Goal: Task Accomplishment & Management: Manage account settings

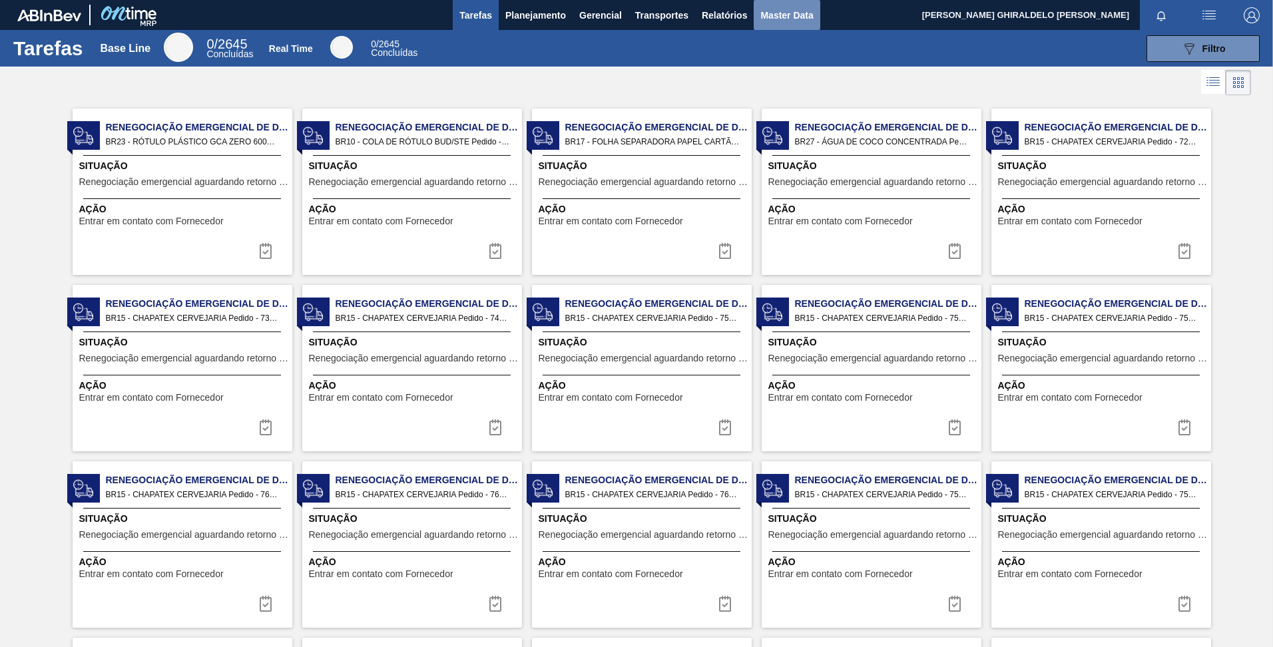
click at [801, 14] on span "Master Data" at bounding box center [786, 15] width 53 height 16
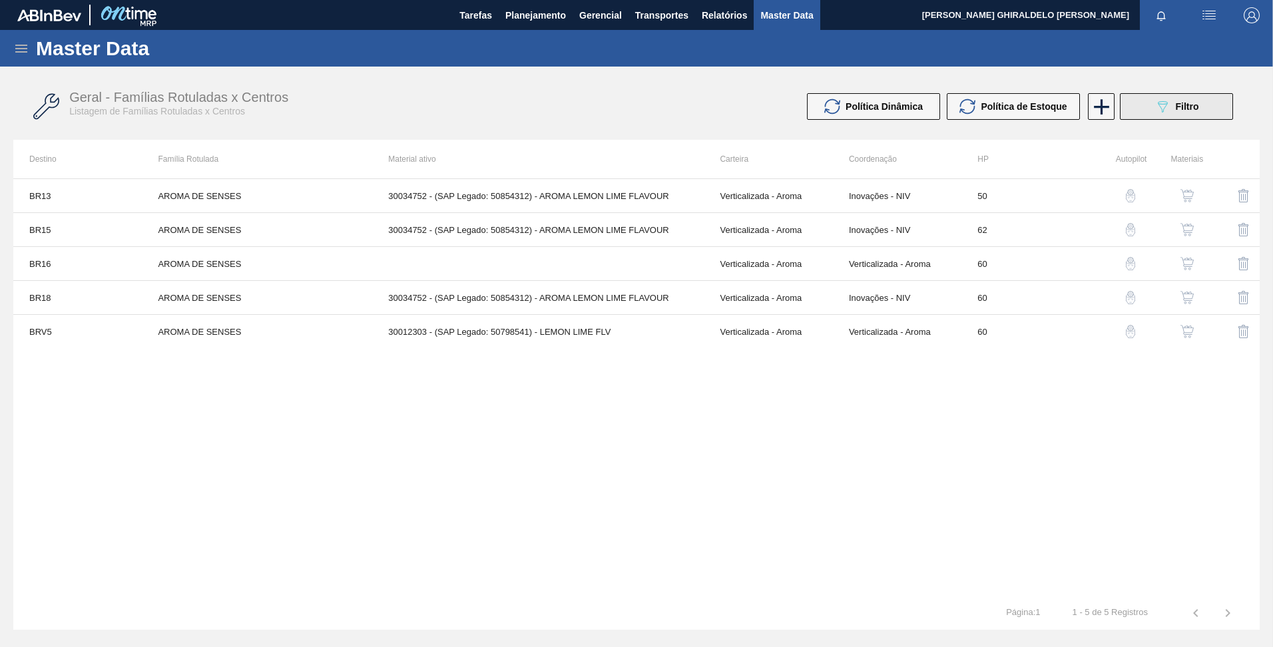
click at [1190, 108] on span "Filtro" at bounding box center [1187, 106] width 23 height 11
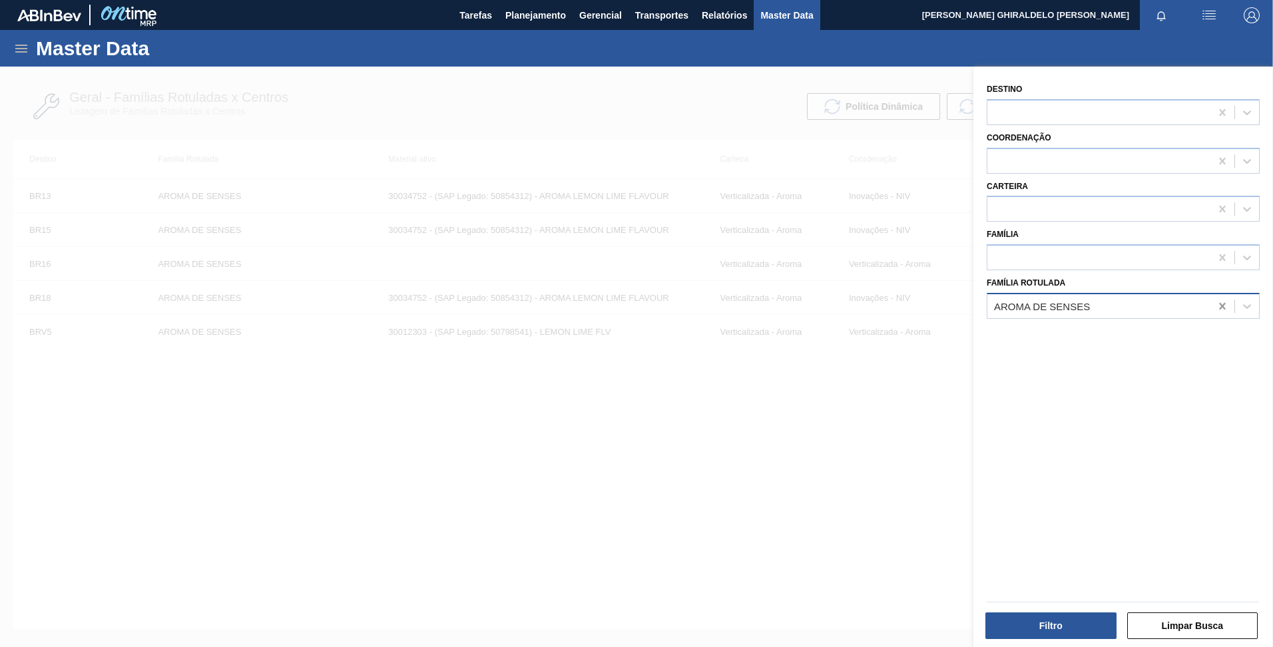
click at [1221, 308] on icon at bounding box center [1222, 306] width 13 height 13
click at [1189, 302] on div at bounding box center [1099, 305] width 223 height 19
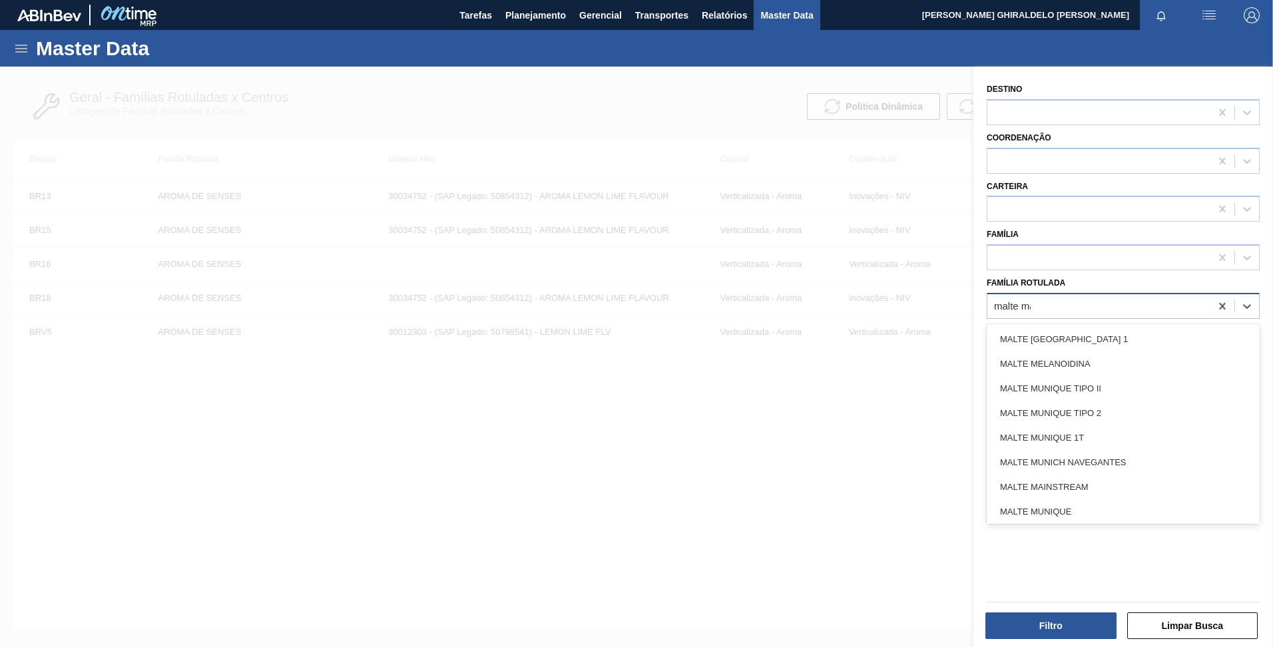
type Rotulada "malte maI"
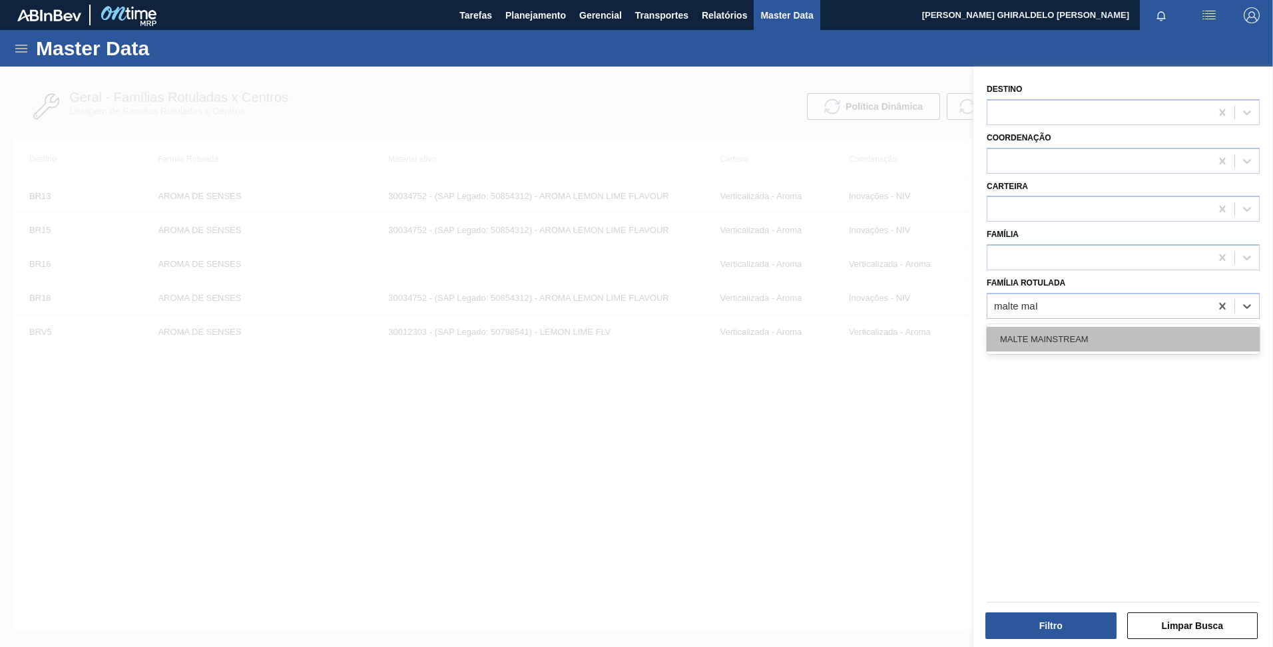
click at [1133, 336] on div "MALTE MAINSTREAM" at bounding box center [1123, 339] width 273 height 25
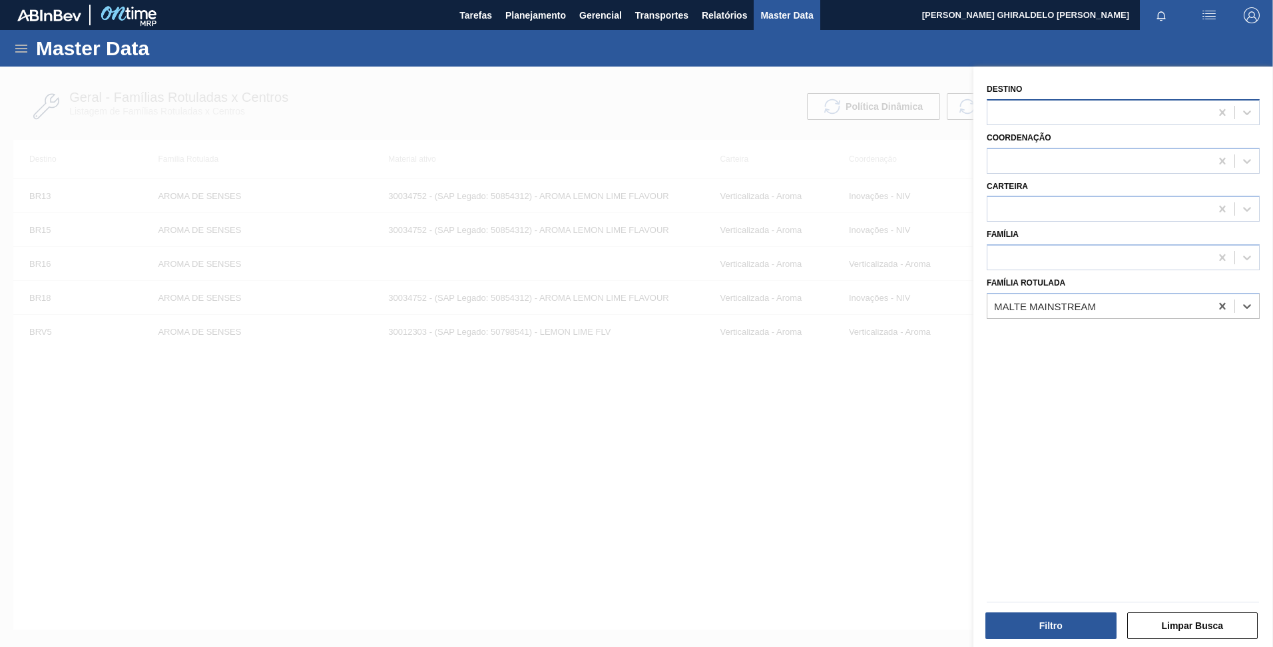
click at [1057, 114] on div at bounding box center [1099, 112] width 223 height 19
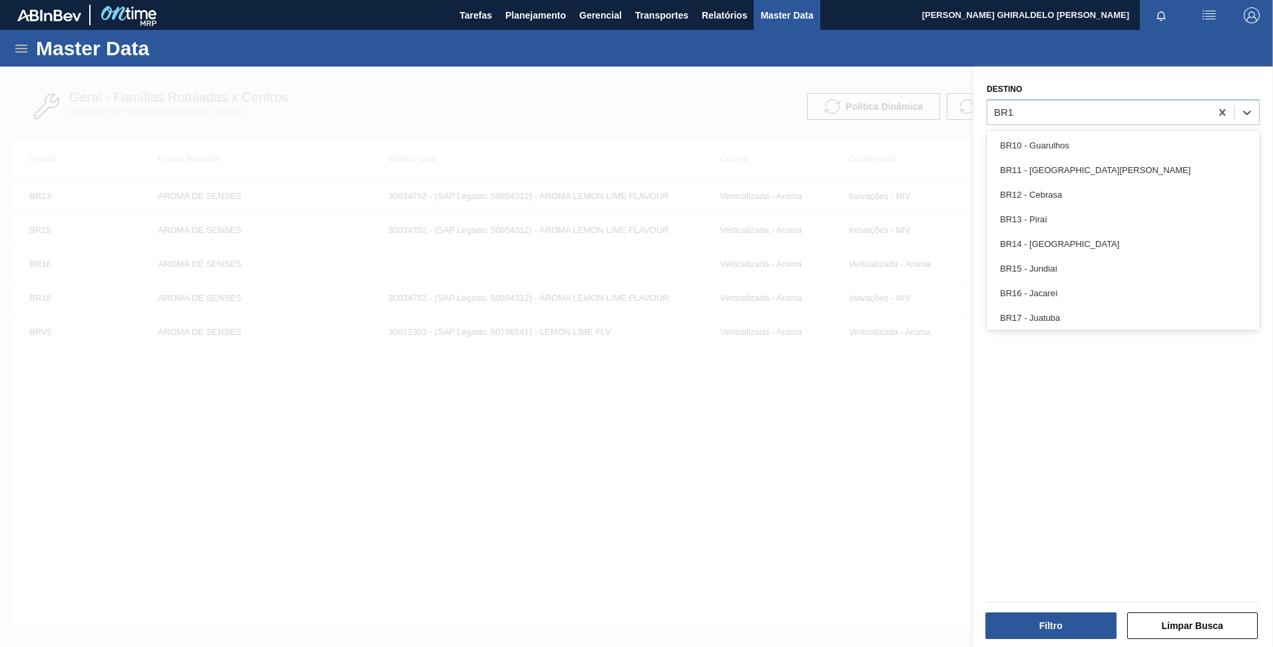
type input "BR19"
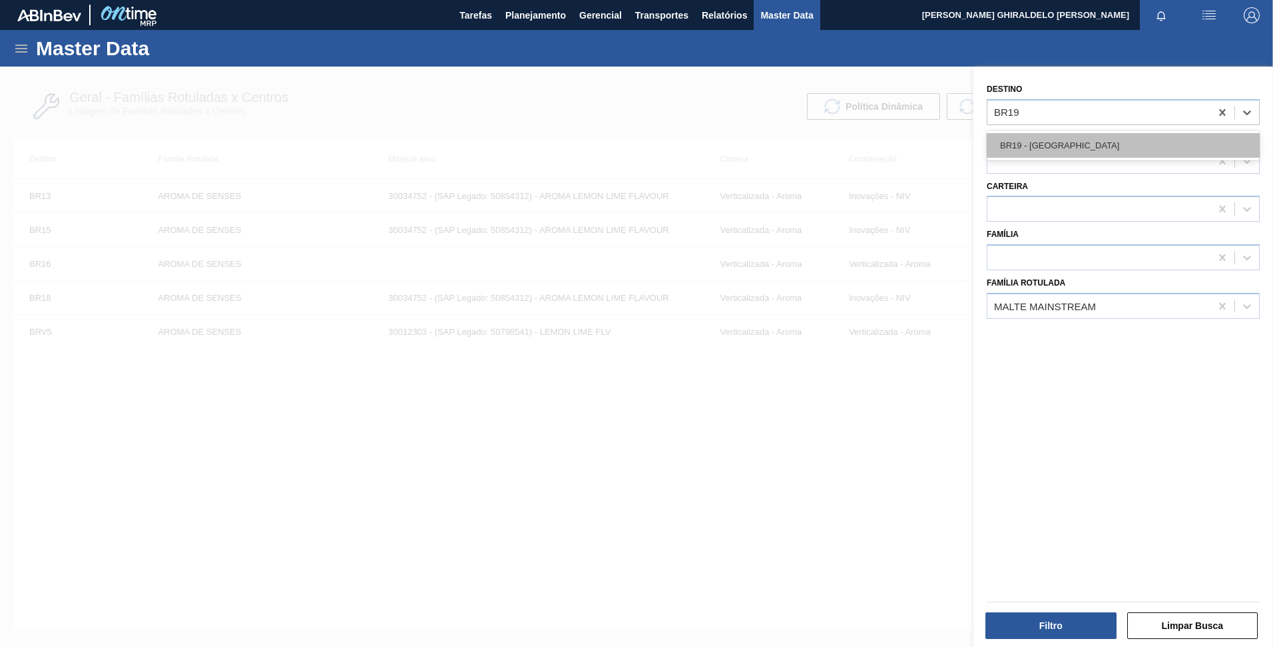
click at [1041, 147] on div "BR19 - Nova Rio" at bounding box center [1123, 145] width 273 height 25
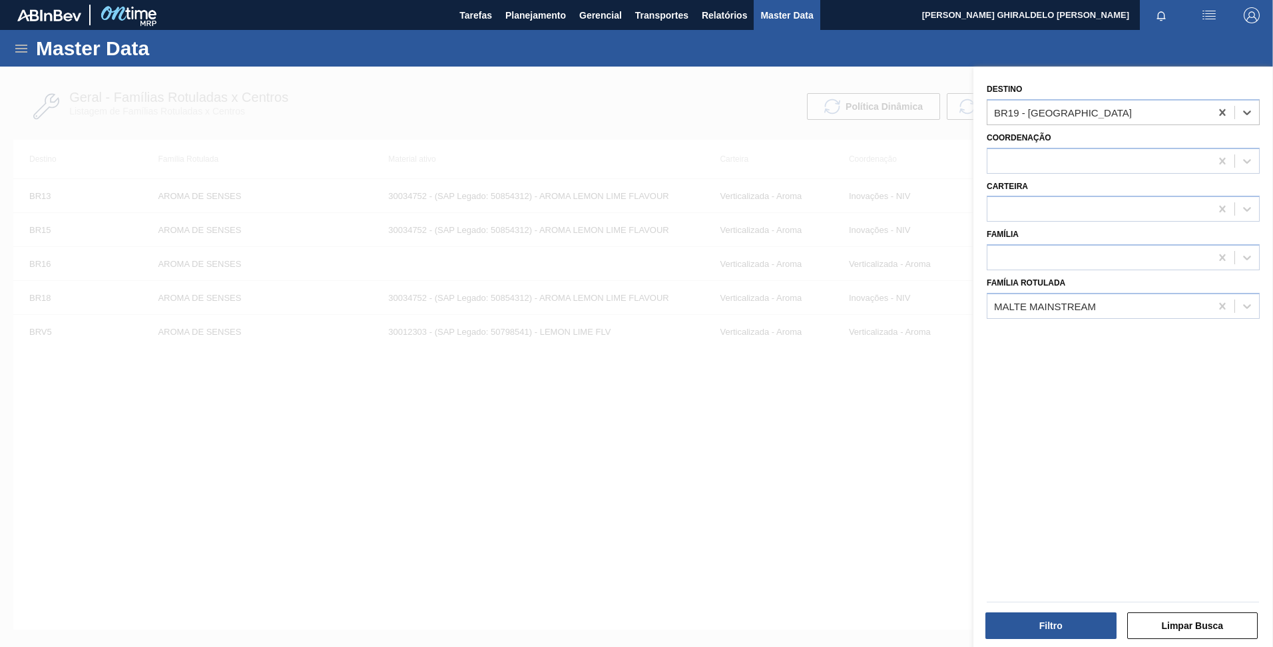
click at [1053, 610] on div "Filtro Limpar Busca" at bounding box center [1123, 624] width 283 height 33
click at [1052, 622] on button "Filtro" at bounding box center [1051, 626] width 131 height 27
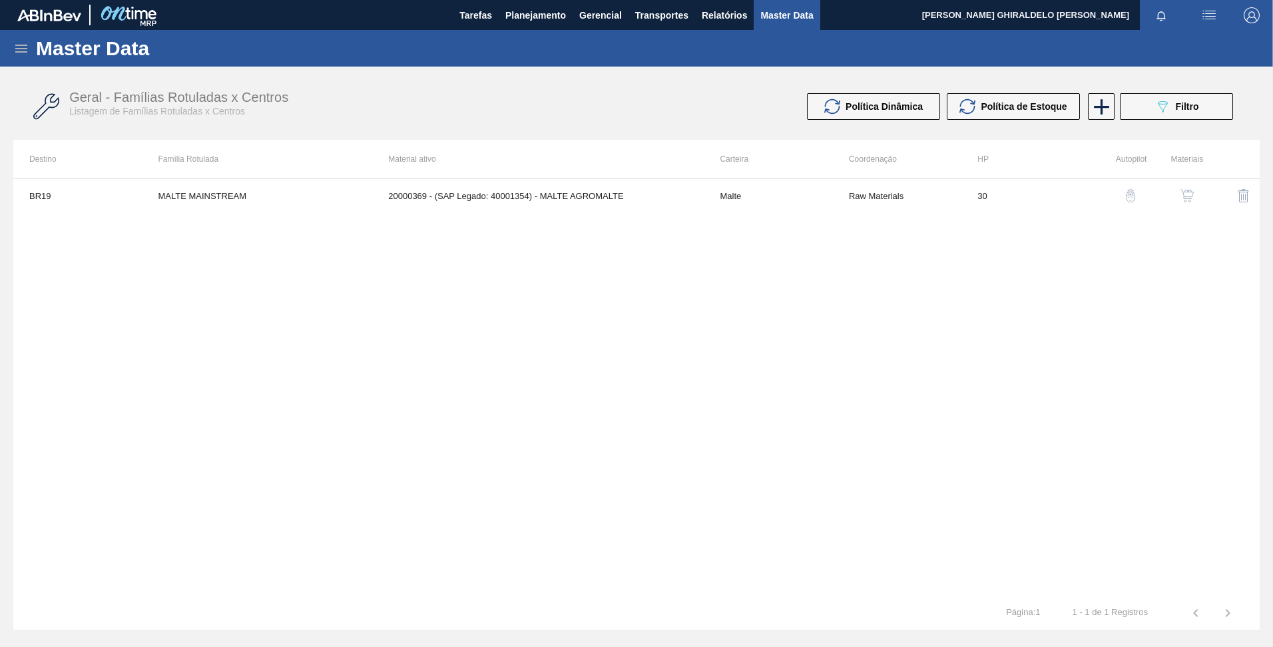
click at [397, 213] on div "BR19 MALTE MAINSTREAM 20000369 - (SAP Legado: 40001354) - MALTE AGROMALTE Malte…" at bounding box center [636, 387] width 1247 height 418
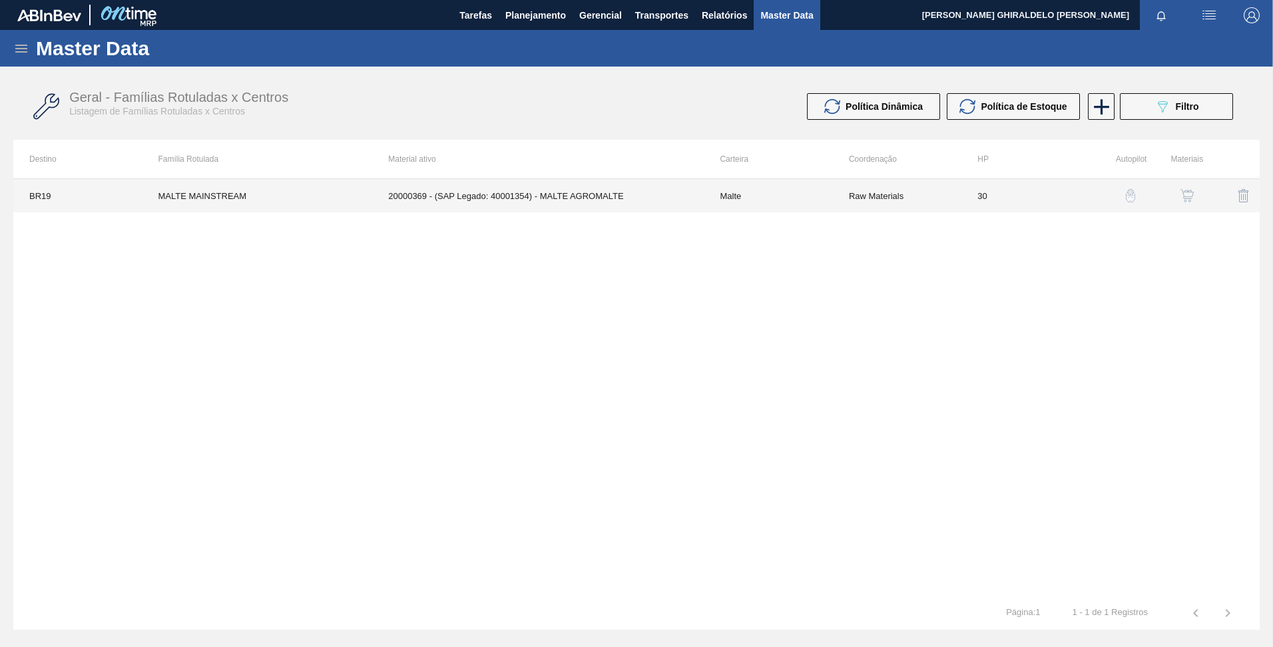
click at [383, 191] on td "20000369 - (SAP Legado: 40001354) - MALTE AGROMALTE" at bounding box center [538, 195] width 332 height 33
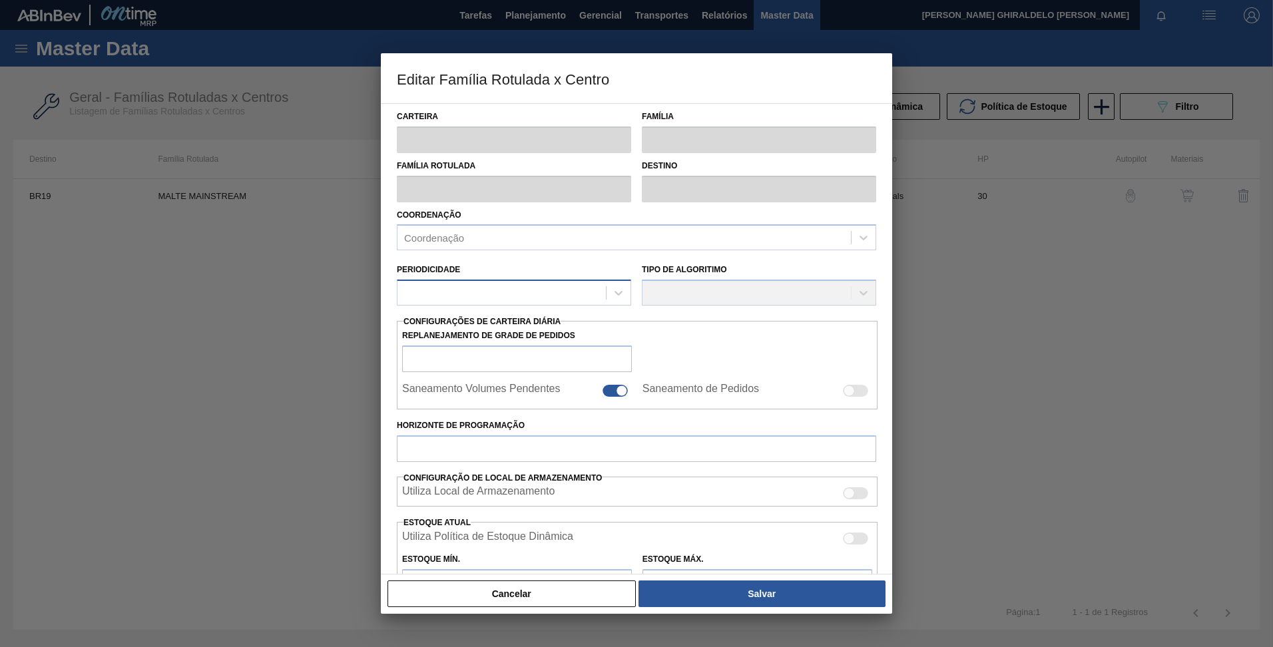
type input "Malte"
type input "MALTE MAINSTREAM"
type input "BR19 - Nova Rio"
type input "0"
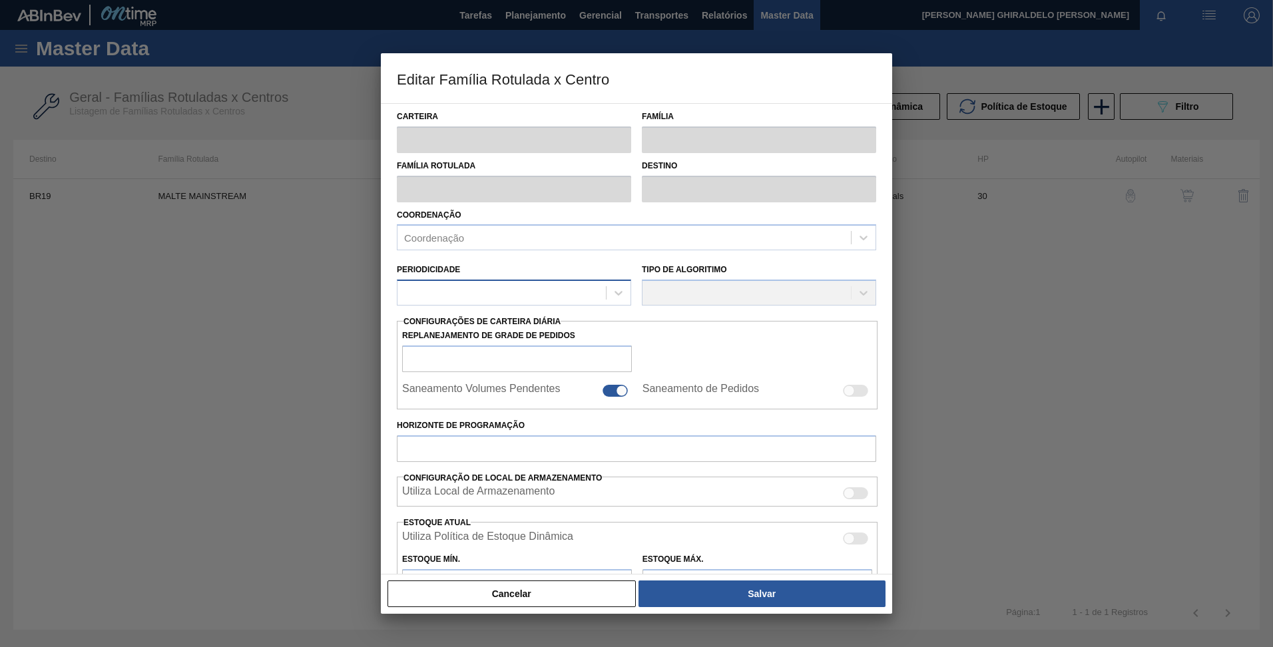
checkbox input "true"
type input "30"
type input "2.600.000"
type input "3.200.000"
type input "0"
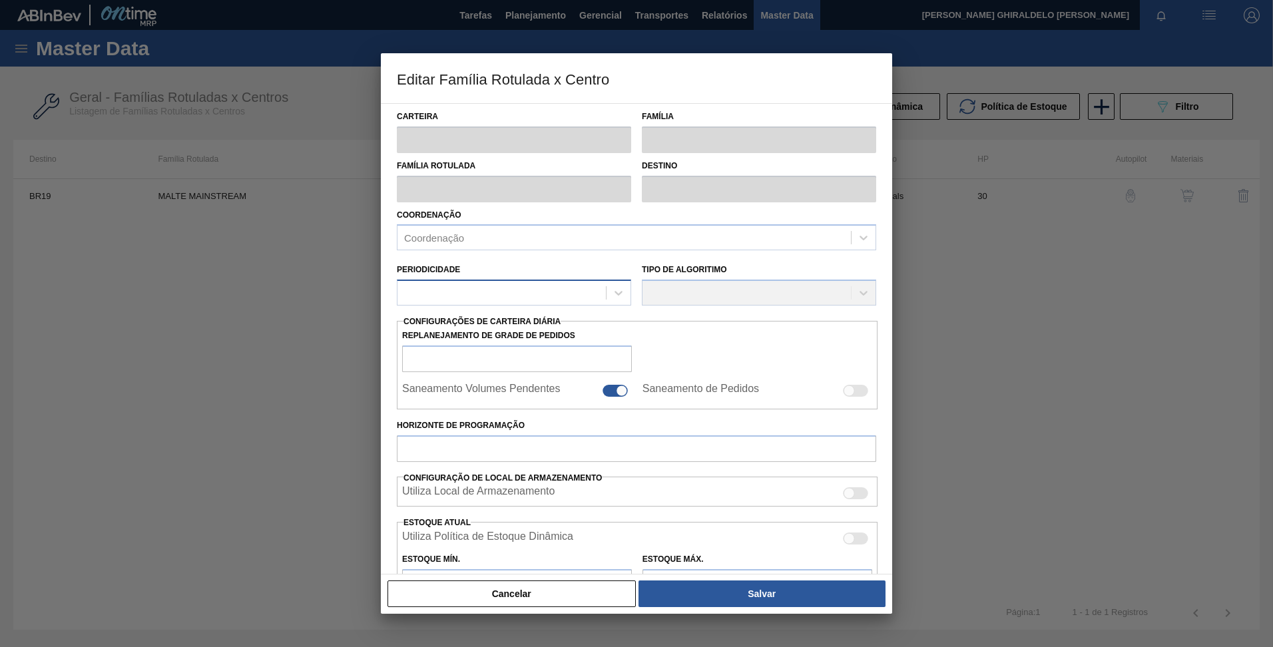
type input "2.600.000,000"
checkbox input "true"
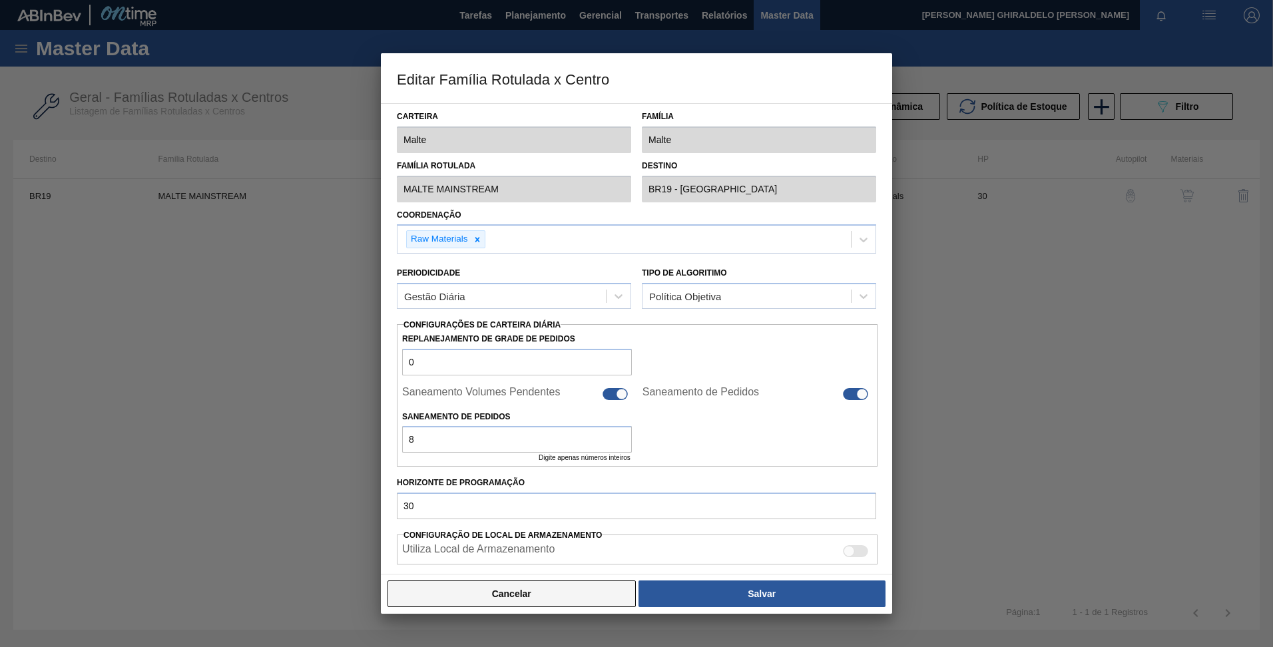
click at [587, 590] on button "Cancelar" at bounding box center [512, 594] width 248 height 27
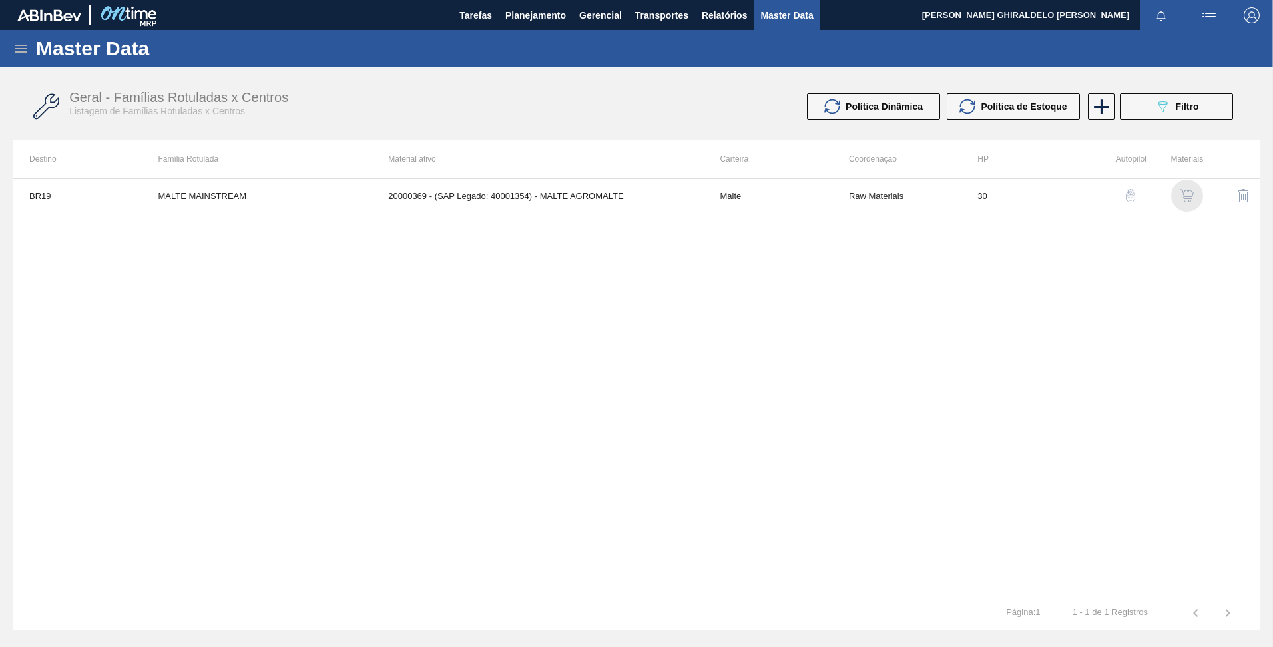
click at [1187, 197] on img "button" at bounding box center [1187, 195] width 13 height 13
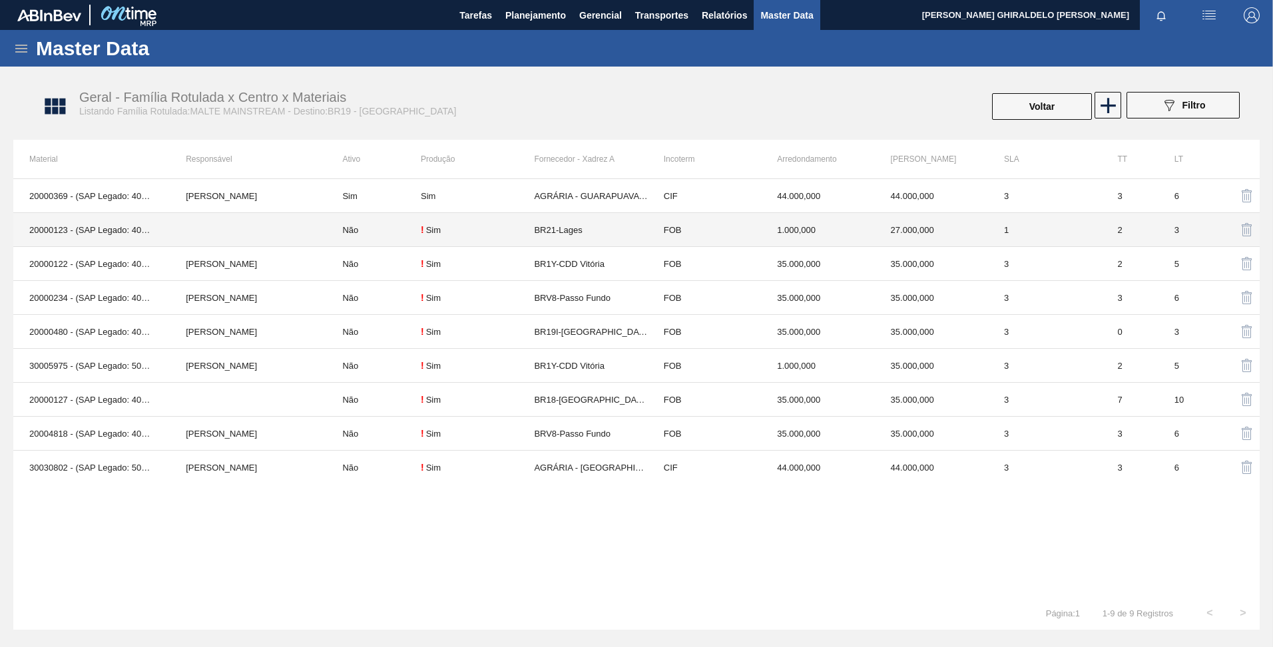
click at [446, 240] on td "! Sim" at bounding box center [477, 230] width 113 height 34
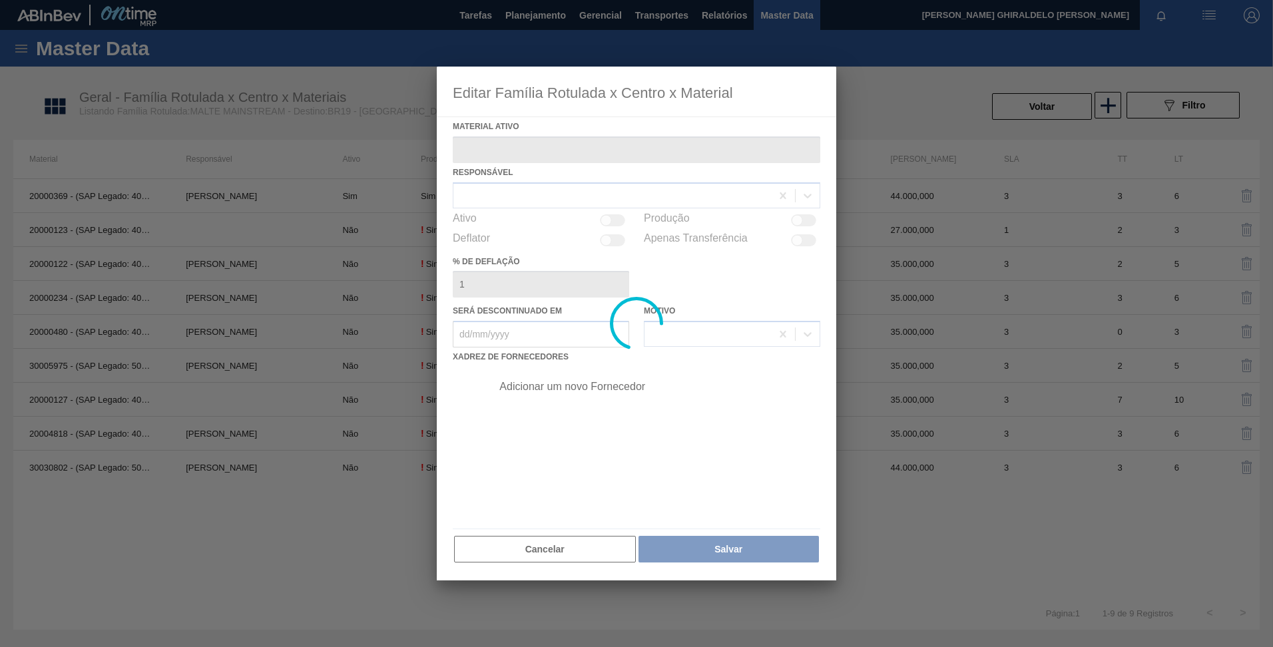
type ativo "20000123 - (SAP Legado: 40001107) - MALTA URUGUAY BRAHMA BRASIL GRANEL"
checkbox input "true"
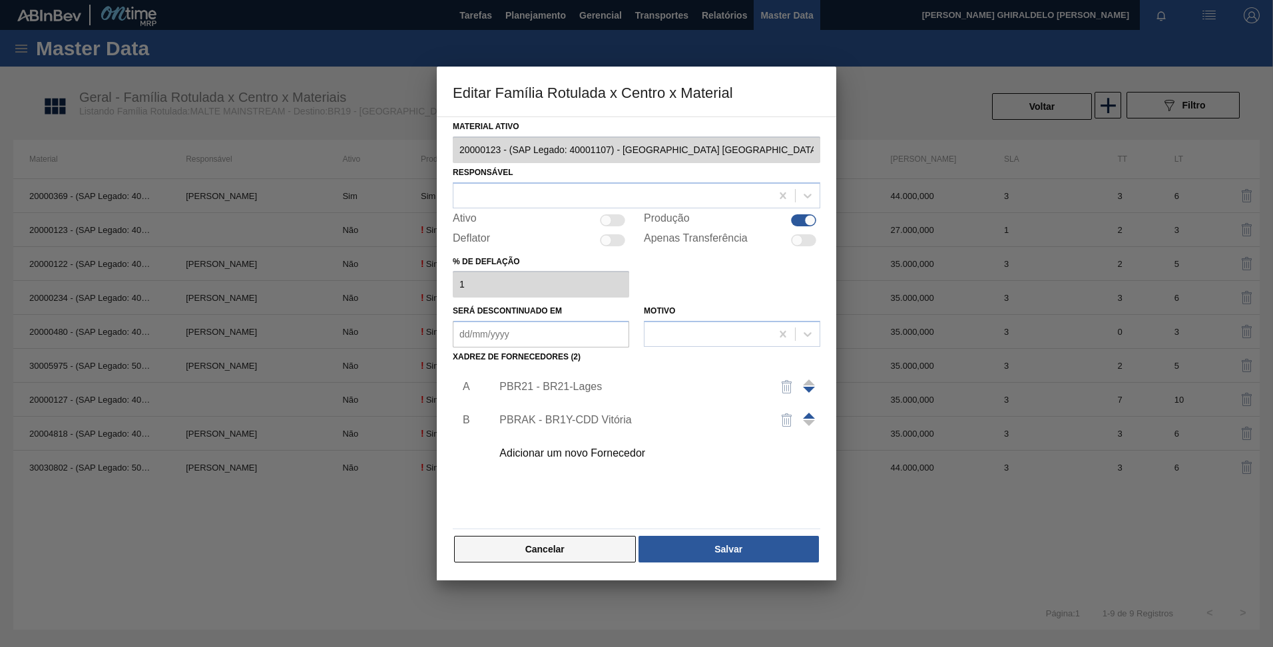
click at [525, 555] on button "Cancelar" at bounding box center [545, 549] width 182 height 27
